Goal: Task Accomplishment & Management: Use online tool/utility

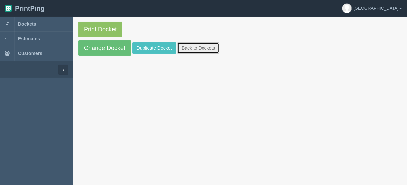
click at [200, 44] on link "Back to Dockets" at bounding box center [198, 47] width 42 height 11
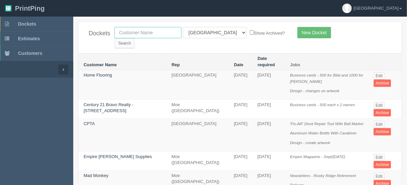
drag, startPoint x: 155, startPoint y: 31, endPoint x: 155, endPoint y: 34, distance: 3.3
click at [155, 31] on input "text" at bounding box center [148, 32] width 67 height 11
type input "ringuette"
click at [134, 38] on input "Search" at bounding box center [125, 43] width 20 height 10
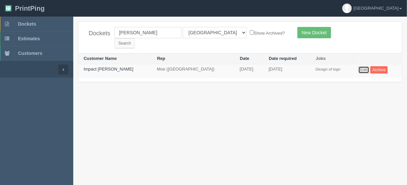
click at [358, 66] on link "Edit" at bounding box center [363, 69] width 11 height 7
drag, startPoint x: 149, startPoint y: 35, endPoint x: 107, endPoint y: 32, distance: 42.7
click at [107, 32] on div "Dockets [PERSON_NAME] All Users [PERSON_NAME] Test 1 [PERSON_NAME] [PERSON_NAME…" at bounding box center [240, 37] width 323 height 31
type input "wolseley"
click at [134, 38] on input "Search" at bounding box center [125, 43] width 20 height 10
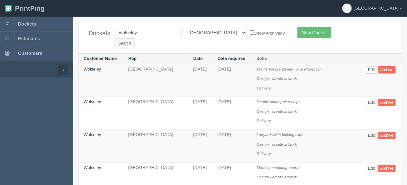
scroll to position [27, 0]
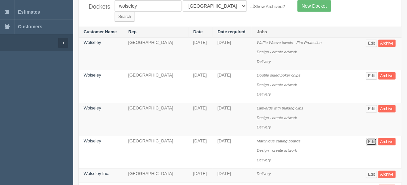
click at [374, 138] on link "Edit" at bounding box center [371, 141] width 11 height 7
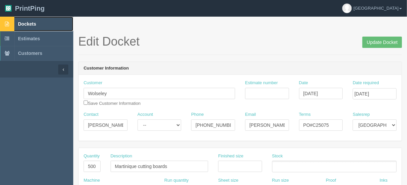
click at [35, 24] on span "Dockets" at bounding box center [27, 23] width 18 height 5
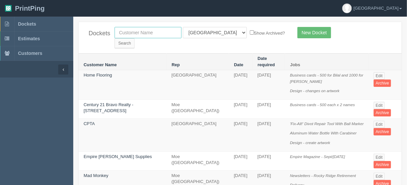
click at [138, 34] on input "text" at bounding box center [148, 32] width 67 height 11
type input "mad m"
click at [211, 33] on select "All Users Ali Ali Test 1 Aly Amy Ankit Arif Brandon Dan France Greg Jim Mark Ma…" at bounding box center [215, 32] width 64 height 11
select select
click at [183, 27] on select "All Users Ali Ali Test 1 Aly Amy Ankit Arif Brandon Dan France Greg Jim Mark Ma…" at bounding box center [215, 32] width 64 height 11
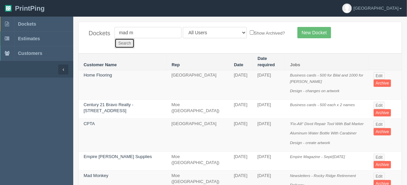
click at [134, 38] on input "Search" at bounding box center [125, 43] width 20 height 10
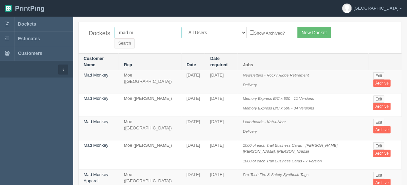
drag, startPoint x: 135, startPoint y: 33, endPoint x: 92, endPoint y: 27, distance: 44.3
click at [92, 29] on div "Dockets mad m All Users [PERSON_NAME] Test 1 [PERSON_NAME] [PERSON_NAME] [PERSO…" at bounding box center [240, 37] width 323 height 31
type input "tile +"
click at [134, 38] on input "Search" at bounding box center [125, 43] width 20 height 10
